Goal: Task Accomplishment & Management: Manage account settings

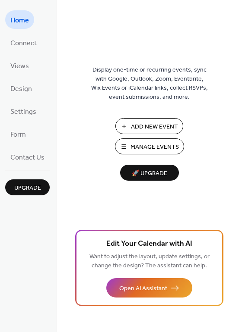
click at [141, 143] on span "Manage Events" at bounding box center [154, 147] width 48 height 9
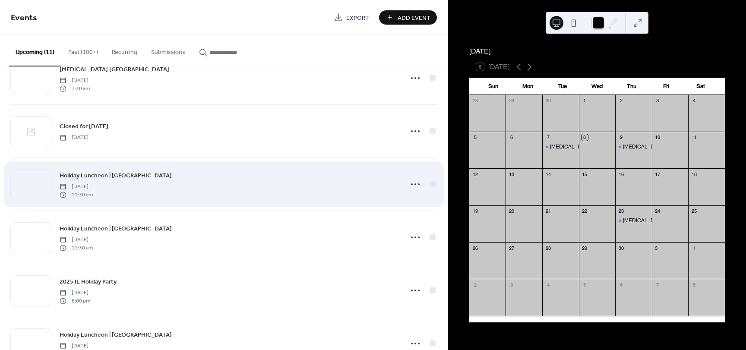
scroll to position [86, 0]
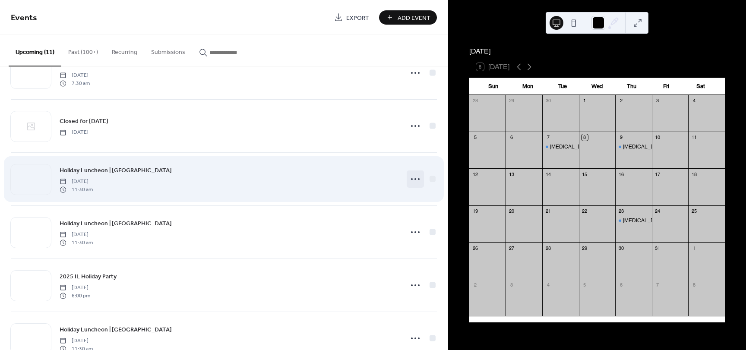
click at [413, 178] on icon at bounding box center [415, 179] width 14 height 14
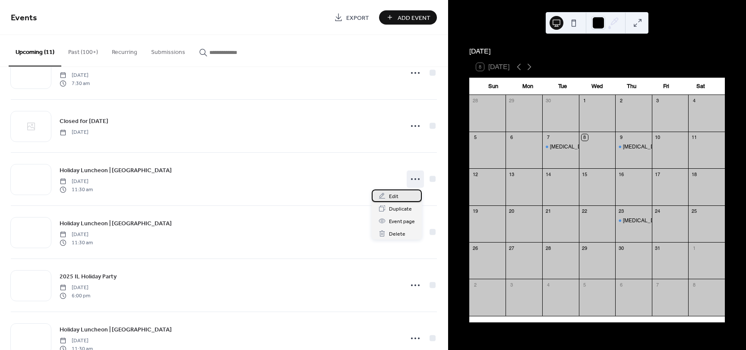
click at [398, 193] on div "Edit" at bounding box center [397, 195] width 50 height 13
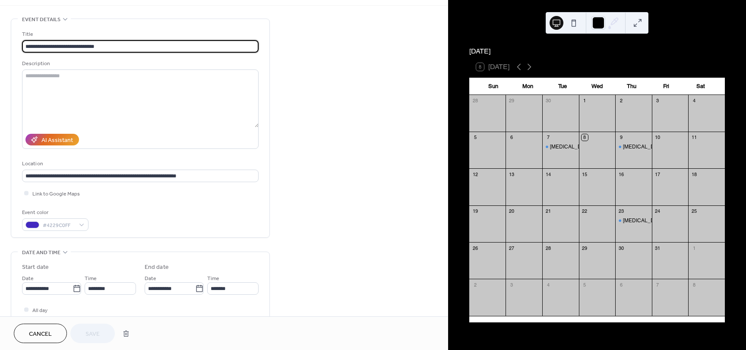
scroll to position [43, 0]
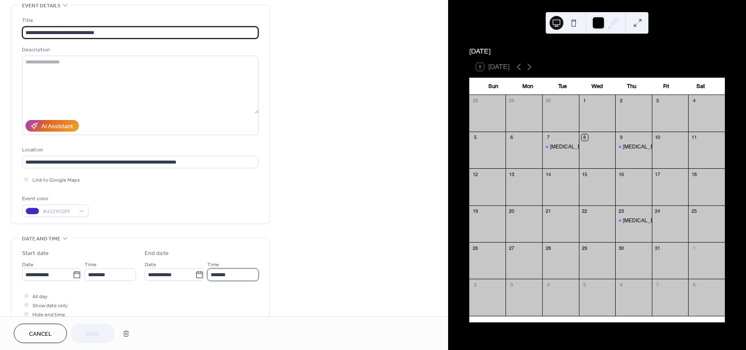
click at [219, 277] on input "*******" at bounding box center [232, 274] width 51 height 13
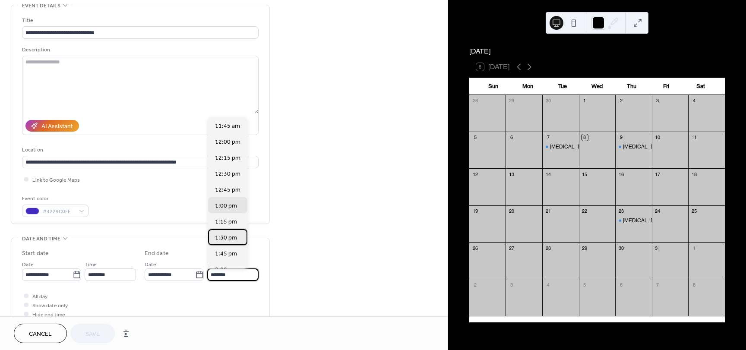
click at [224, 238] on span "1:30 pm" at bounding box center [226, 237] width 22 height 9
type input "*******"
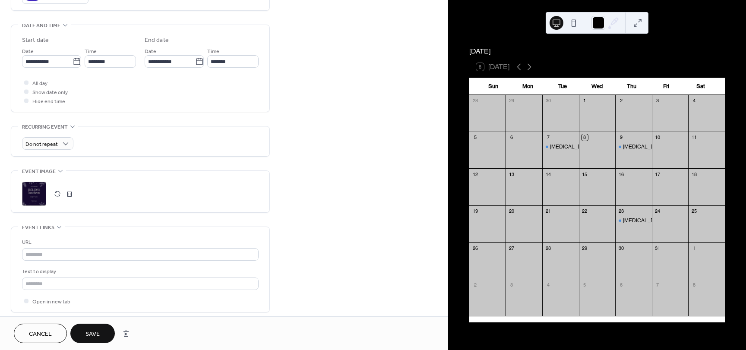
scroll to position [259, 0]
click at [57, 192] on button "button" at bounding box center [57, 191] width 12 height 12
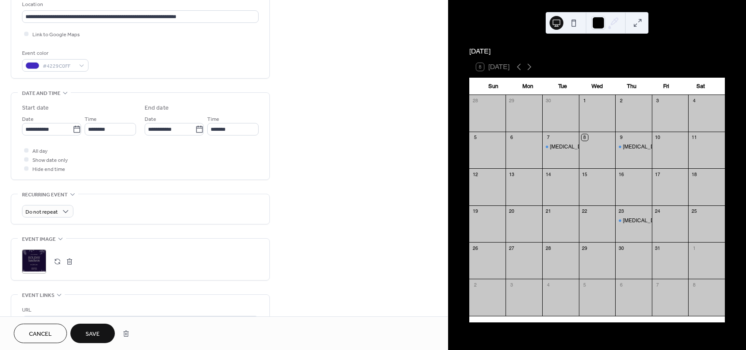
scroll to position [216, 0]
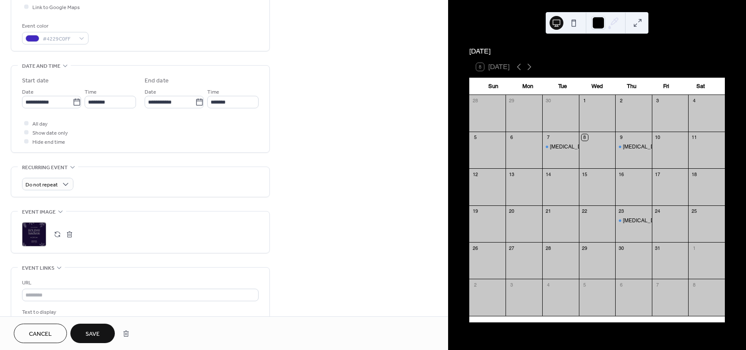
click at [56, 233] on button "button" at bounding box center [57, 234] width 12 height 12
click at [97, 331] on span "Save" at bounding box center [92, 334] width 14 height 9
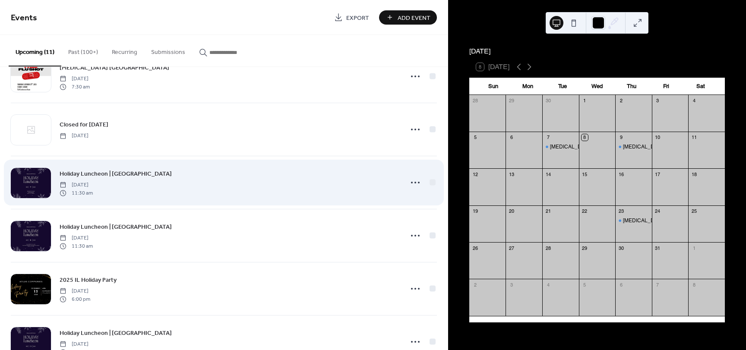
scroll to position [129, 0]
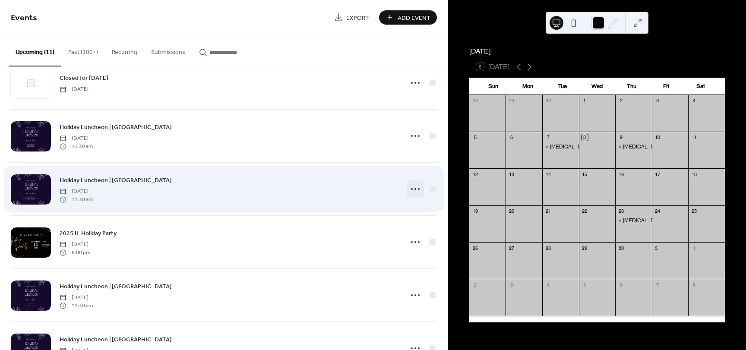
click at [410, 189] on icon at bounding box center [415, 189] width 14 height 14
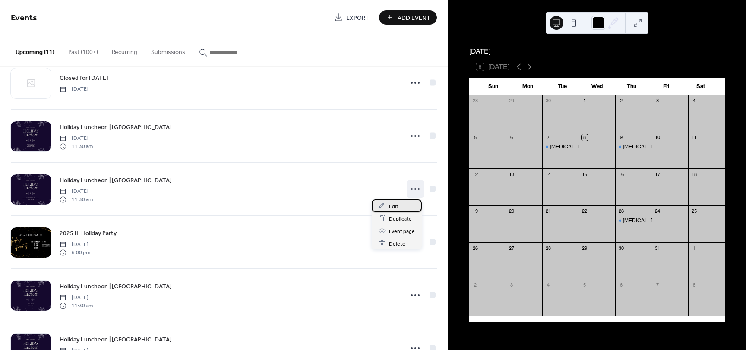
click at [399, 200] on div "Edit" at bounding box center [397, 205] width 50 height 13
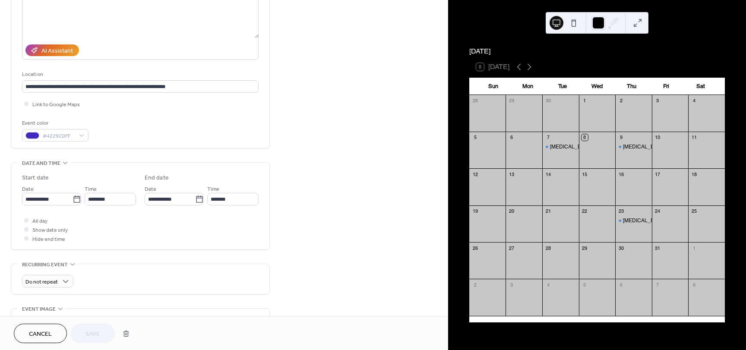
scroll to position [129, 0]
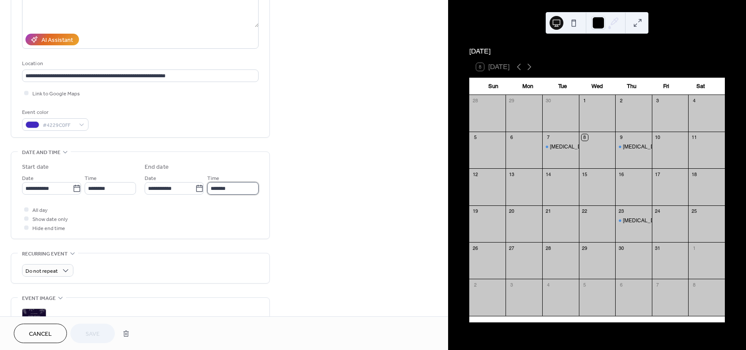
click at [221, 188] on input "*******" at bounding box center [232, 188] width 51 height 13
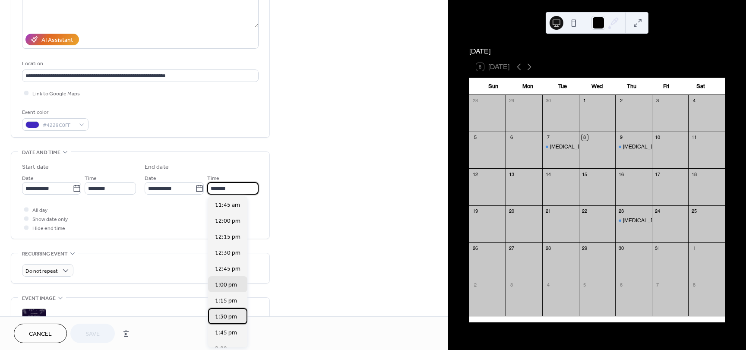
click at [221, 313] on span "1:30 pm" at bounding box center [226, 316] width 22 height 9
type input "*******"
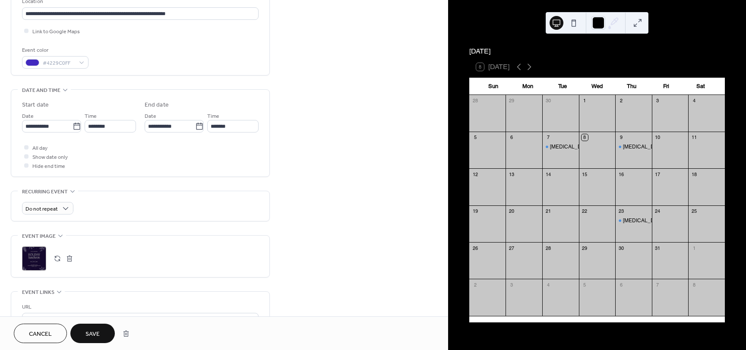
scroll to position [216, 0]
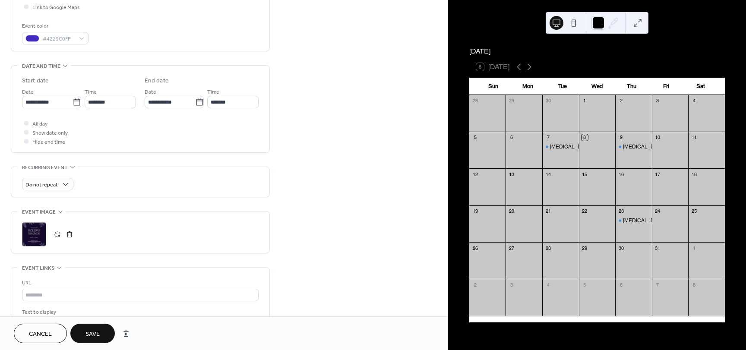
click at [55, 234] on button "button" at bounding box center [57, 234] width 12 height 12
click at [89, 333] on span "Save" at bounding box center [92, 334] width 14 height 9
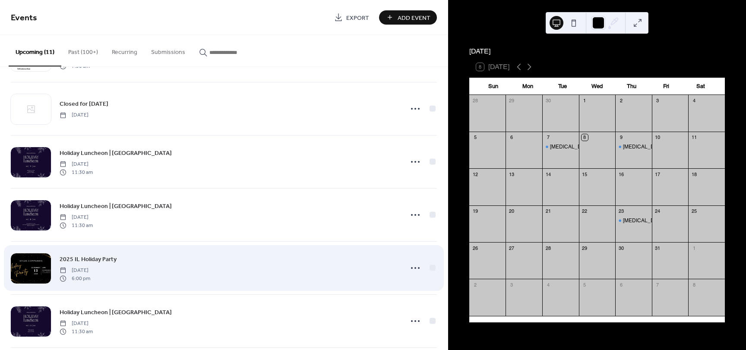
scroll to position [129, 0]
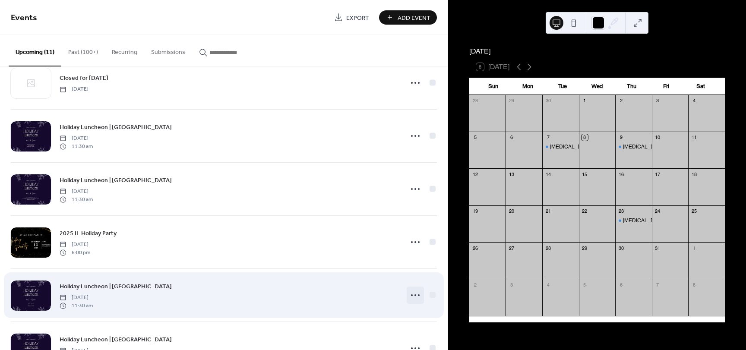
click at [409, 297] on icon at bounding box center [415, 295] width 14 height 14
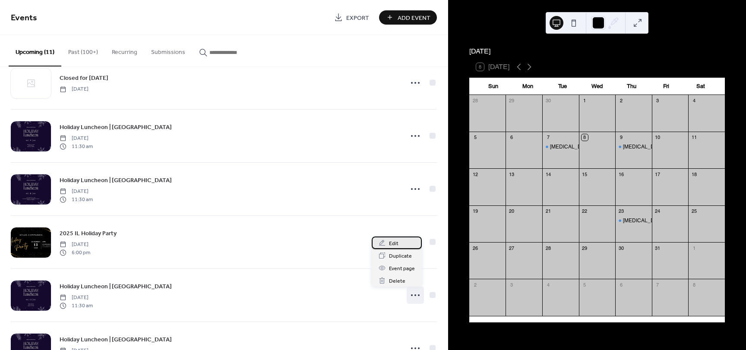
click at [392, 241] on span "Edit" at bounding box center [393, 243] width 9 height 9
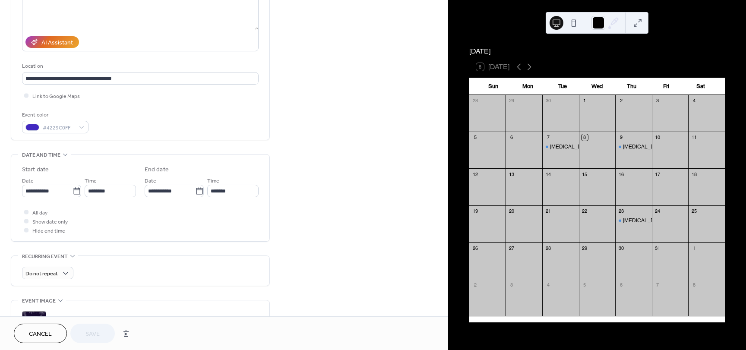
scroll to position [129, 0]
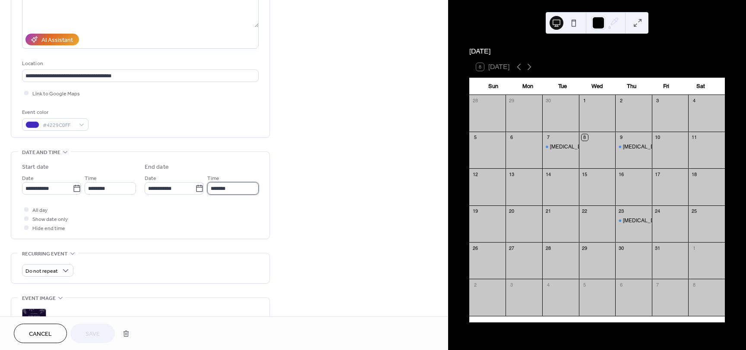
click at [221, 186] on input "*******" at bounding box center [232, 188] width 51 height 13
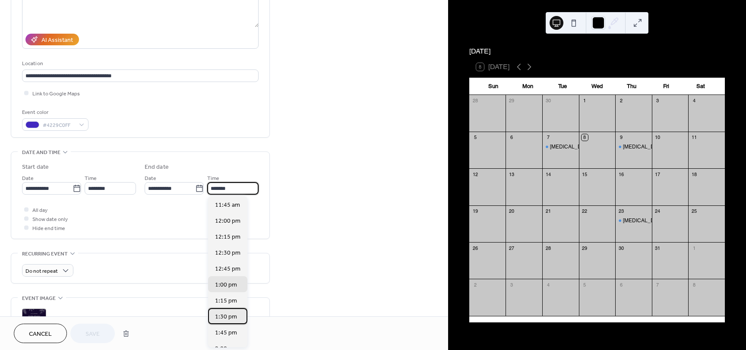
click at [224, 319] on span "1:30 pm" at bounding box center [226, 316] width 22 height 9
type input "*******"
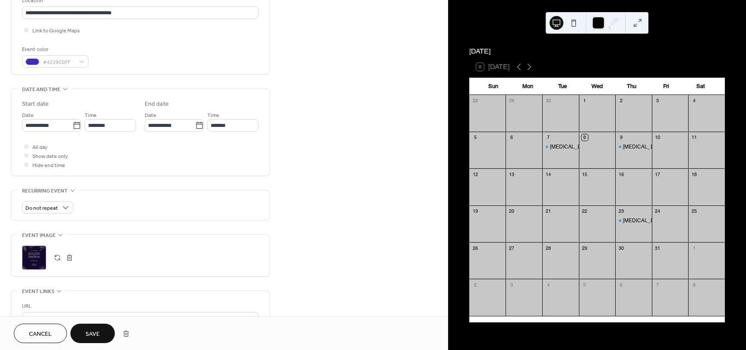
scroll to position [216, 0]
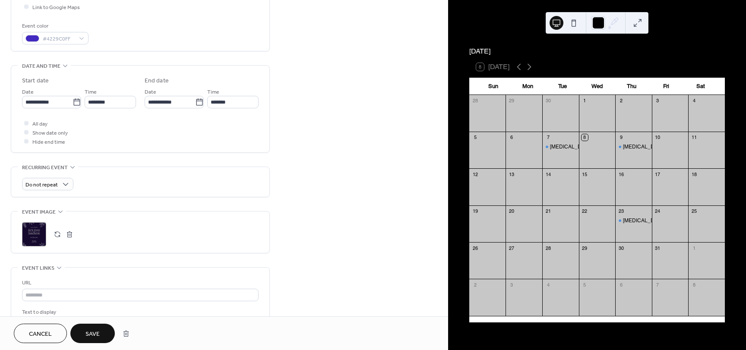
click at [57, 238] on button "button" at bounding box center [57, 234] width 12 height 12
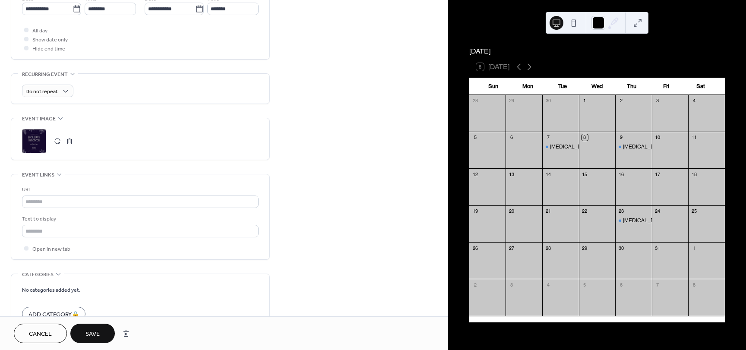
scroll to position [345, 0]
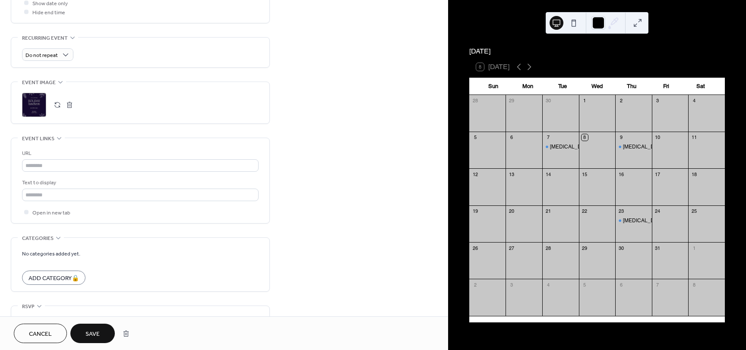
click at [93, 332] on span "Save" at bounding box center [92, 334] width 14 height 9
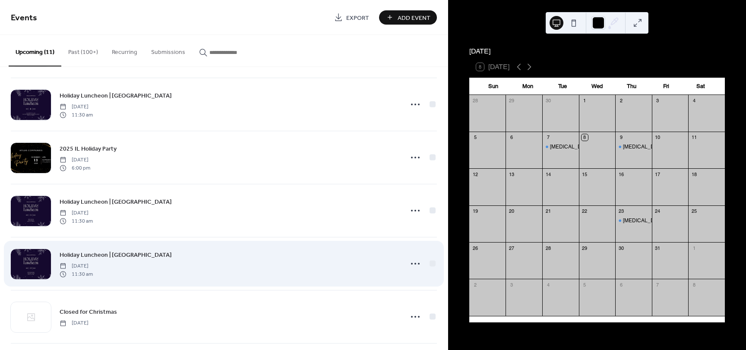
scroll to position [216, 0]
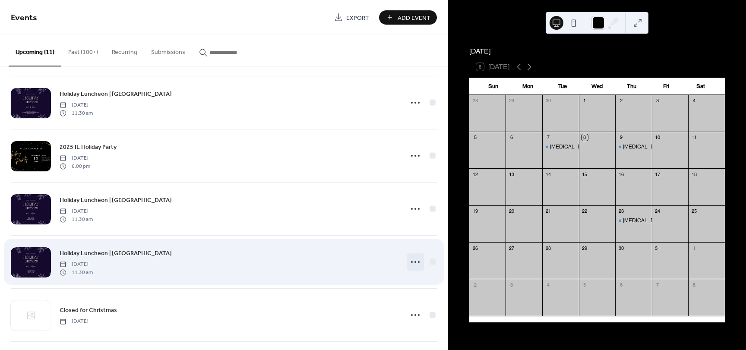
click at [411, 260] on icon at bounding box center [415, 262] width 14 height 14
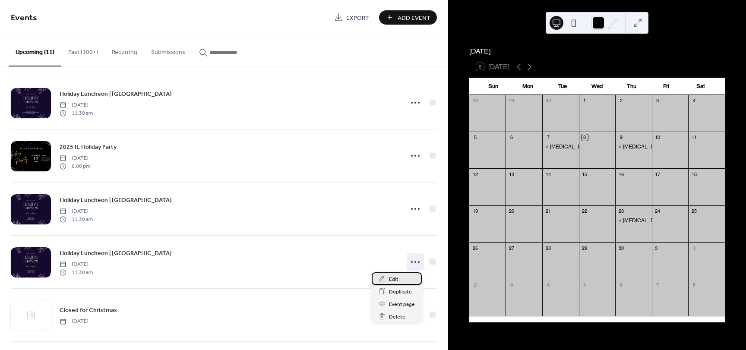
click at [402, 275] on div "Edit" at bounding box center [397, 278] width 50 height 13
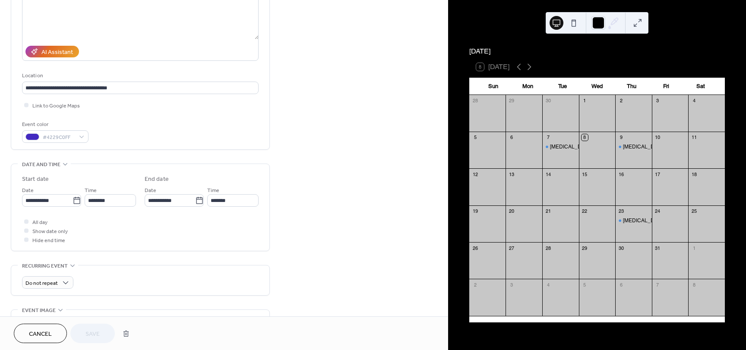
scroll to position [129, 0]
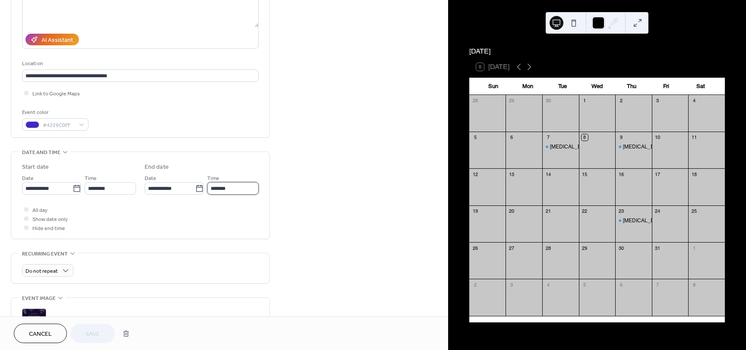
click at [217, 186] on input "*******" at bounding box center [232, 188] width 51 height 13
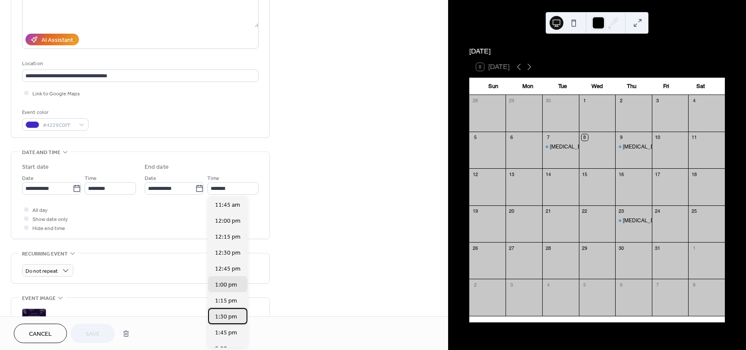
click at [223, 312] on span "1:30 pm" at bounding box center [226, 316] width 22 height 9
type input "*******"
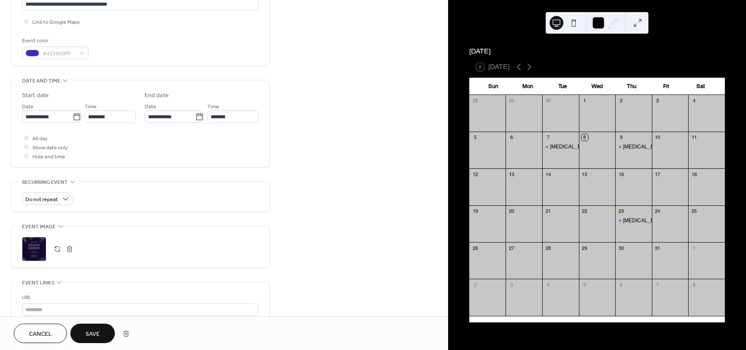
scroll to position [216, 0]
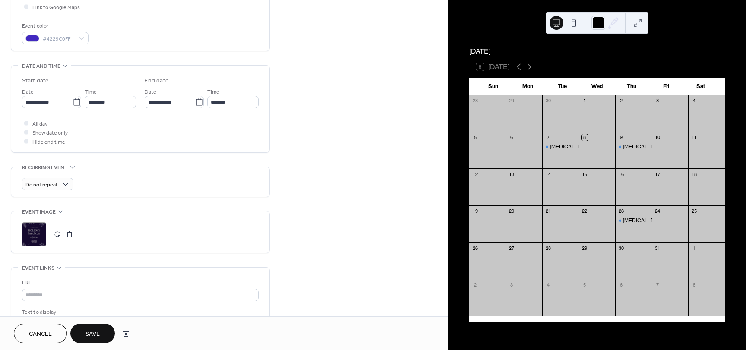
click at [57, 235] on button "button" at bounding box center [57, 234] width 12 height 12
click at [98, 331] on span "Save" at bounding box center [92, 334] width 14 height 9
